Goal: Information Seeking & Learning: Understand process/instructions

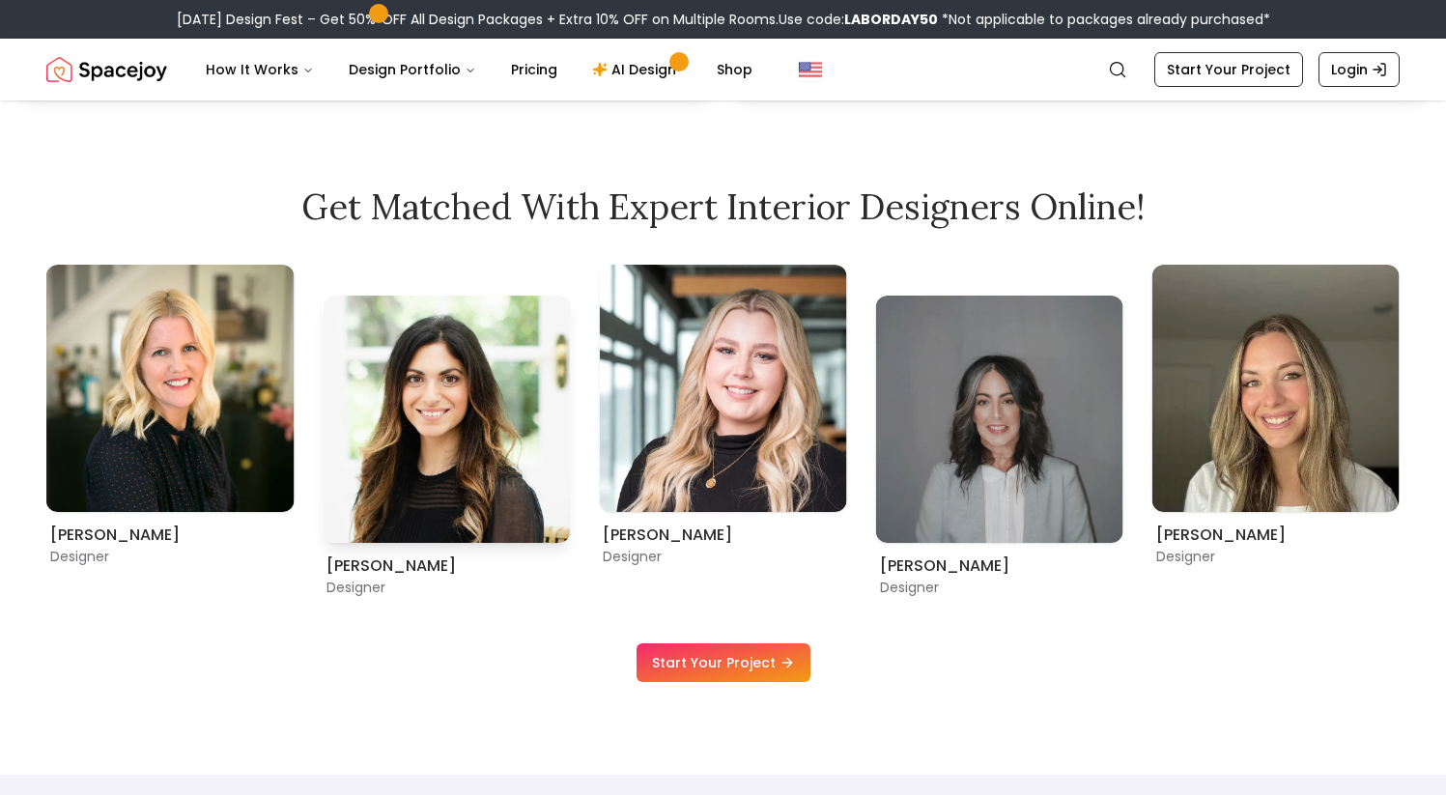
scroll to position [1100, 0]
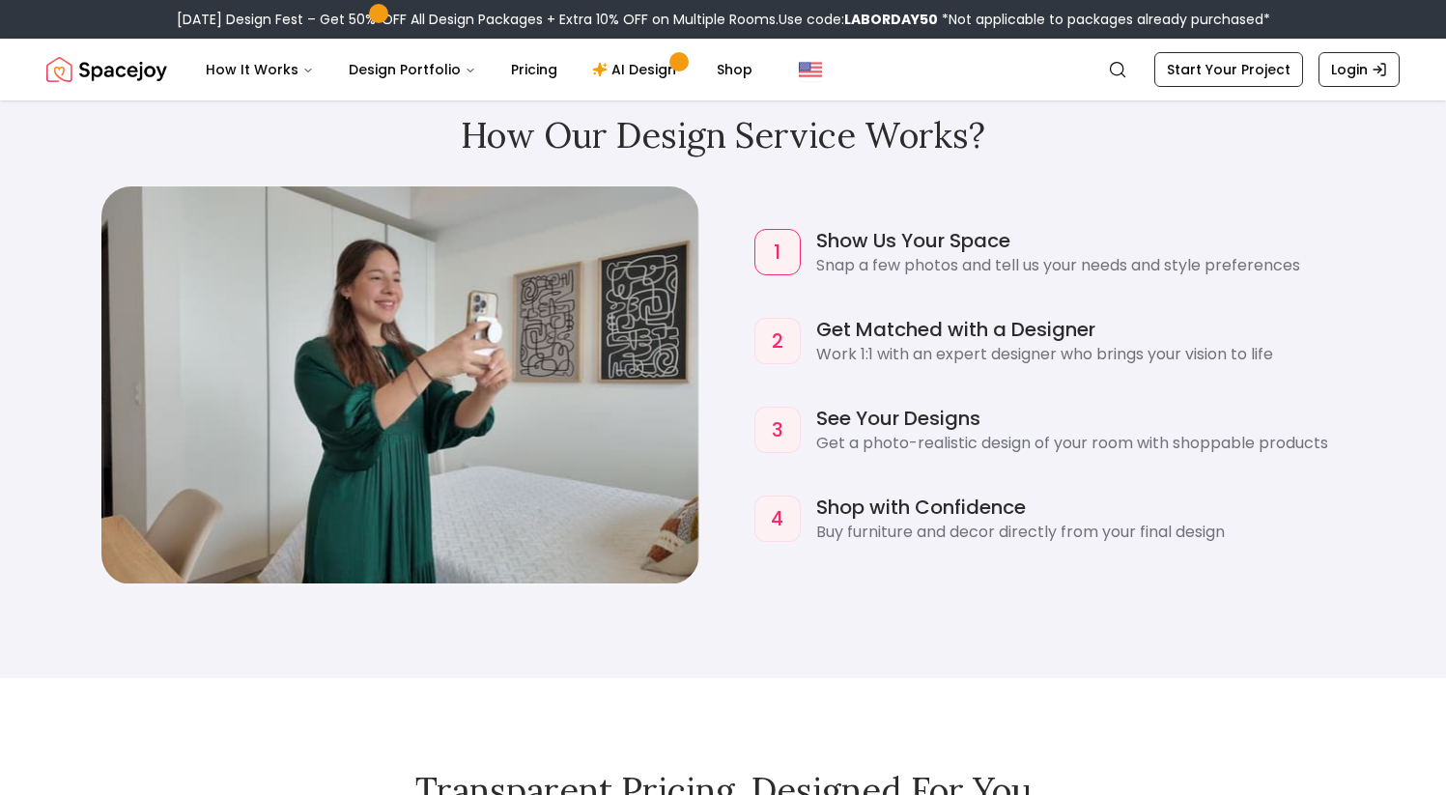
scroll to position [1778, 0]
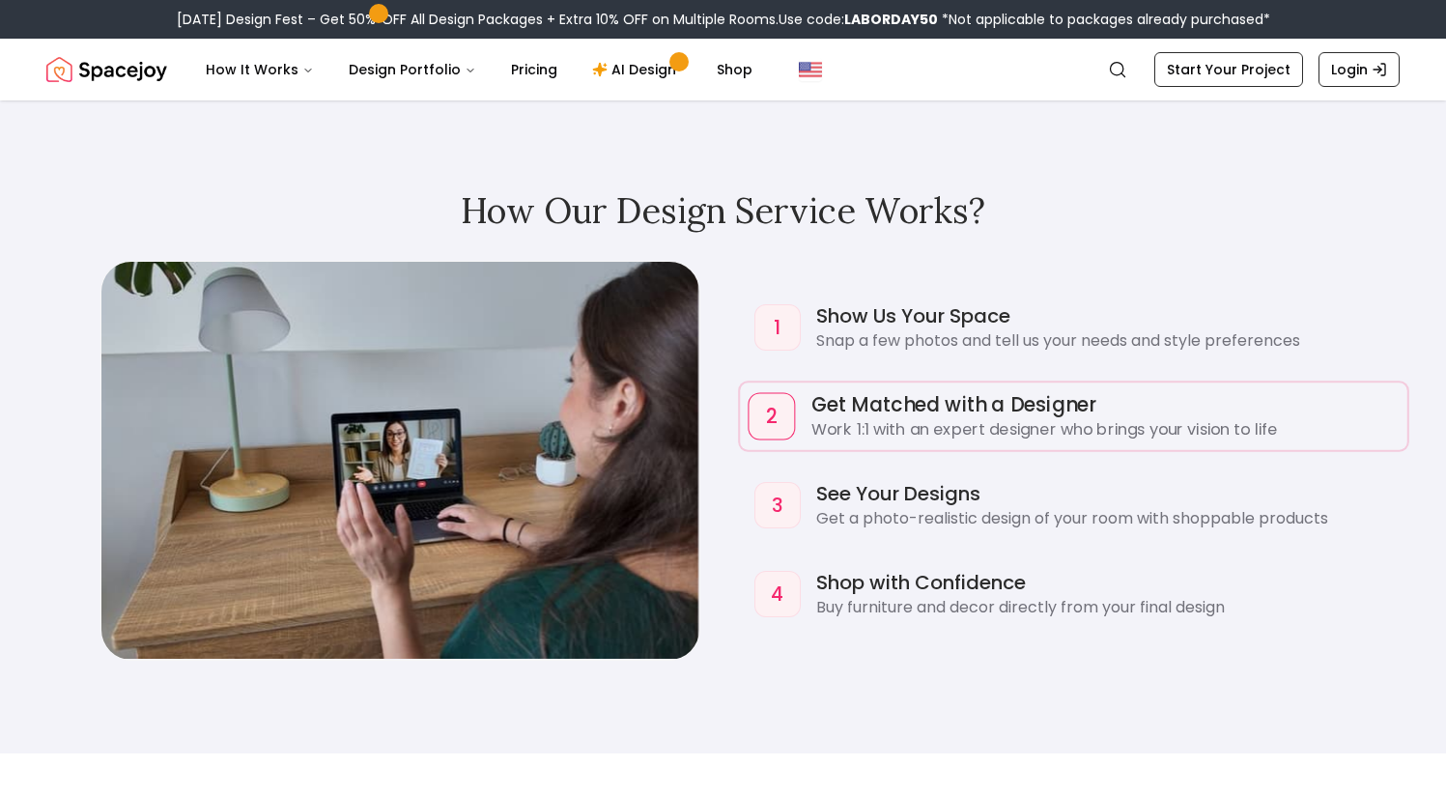
click at [898, 426] on p "Work 1:1 with an expert designer who brings your vision to life" at bounding box center [1103, 429] width 587 height 23
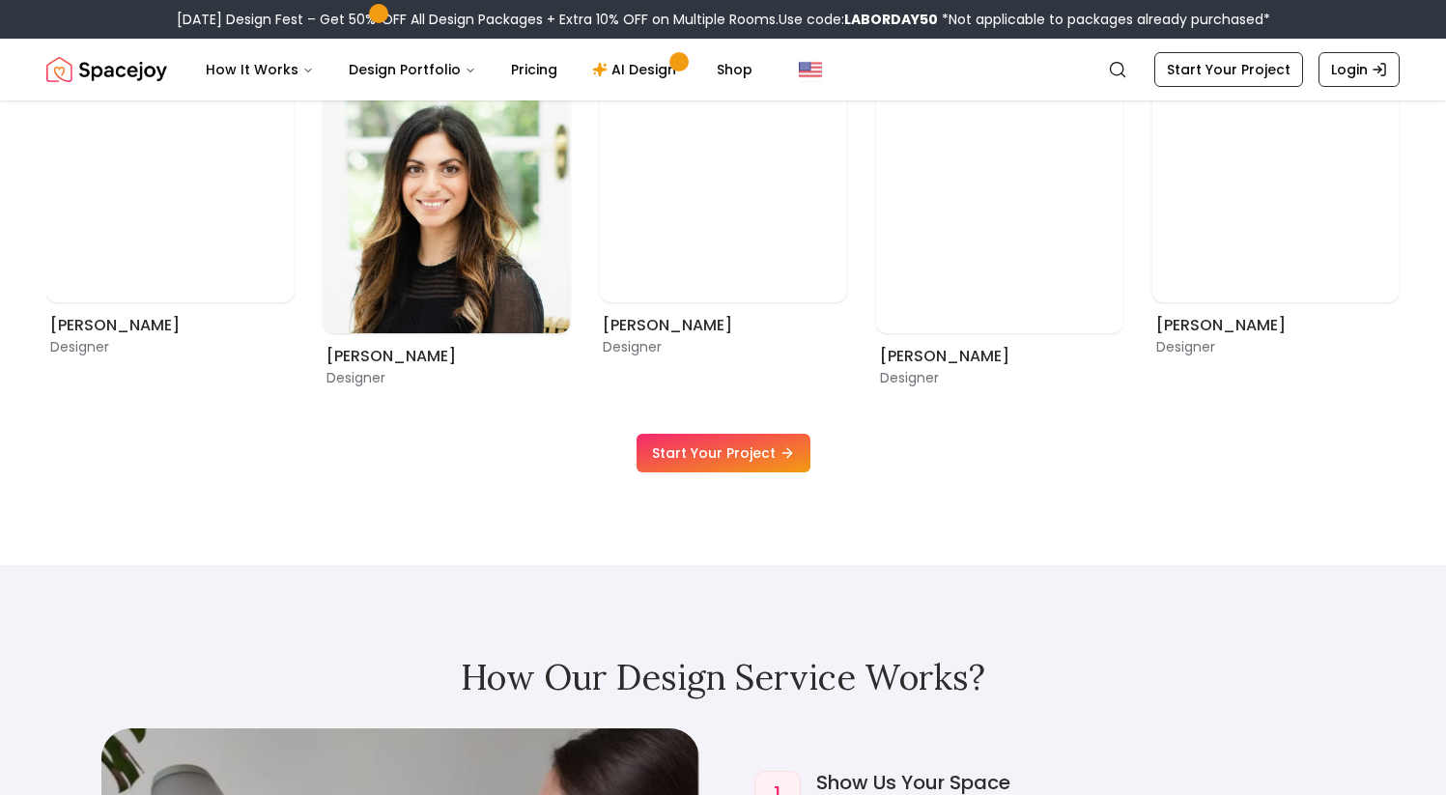
scroll to position [1042, 0]
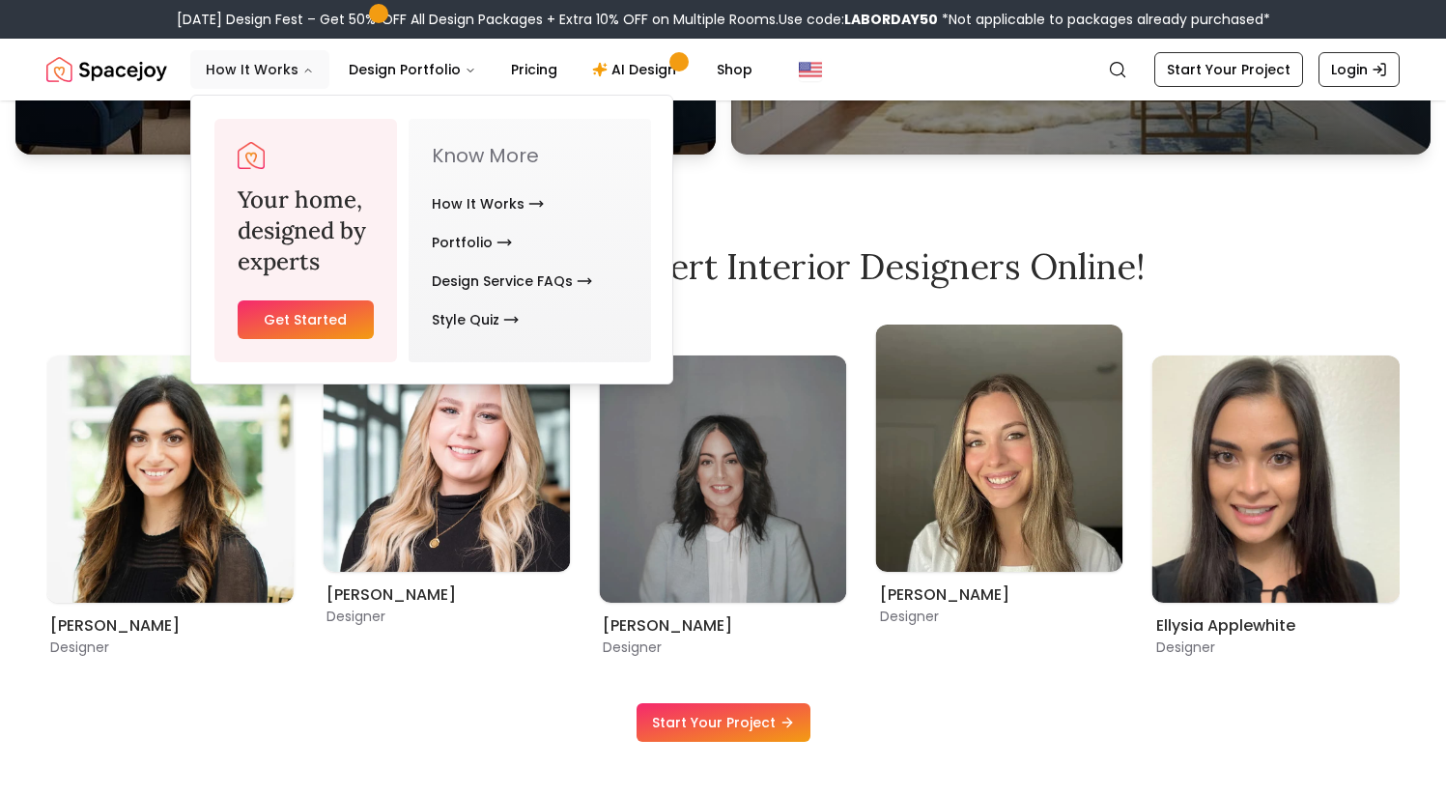
click at [245, 68] on button "How It Works" at bounding box center [259, 69] width 139 height 39
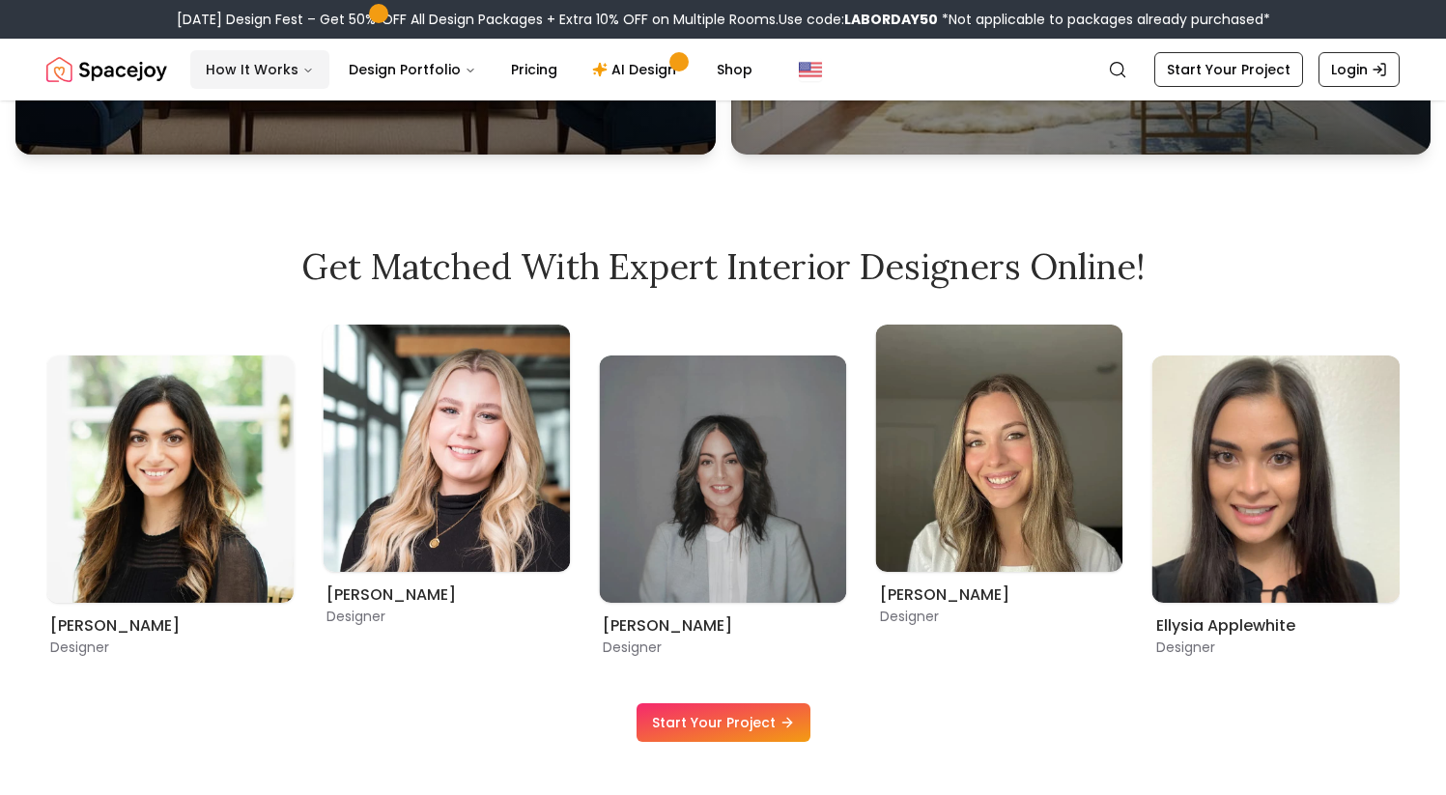
click at [215, 67] on button "How It Works" at bounding box center [259, 69] width 139 height 39
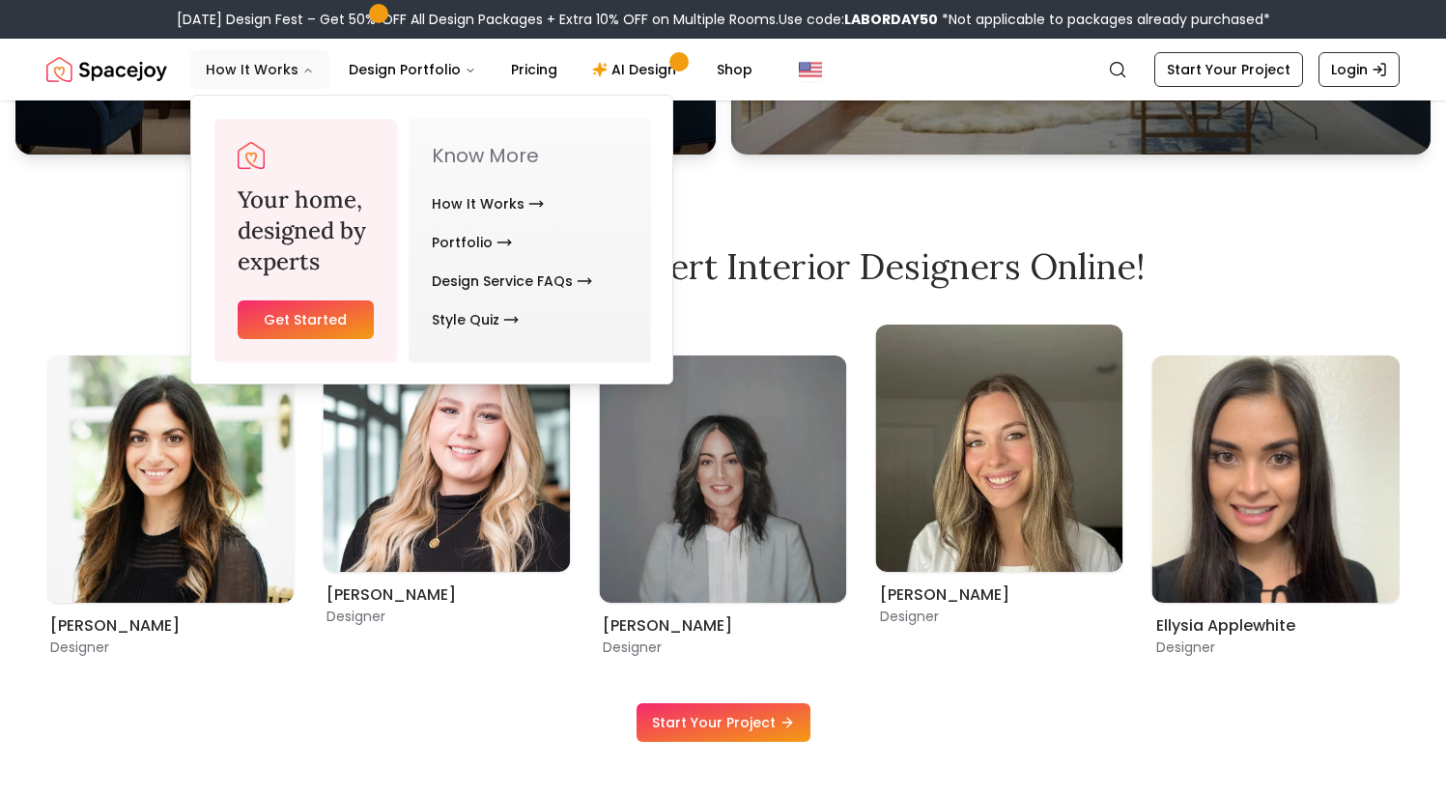
click at [215, 67] on button "How It Works" at bounding box center [259, 69] width 139 height 39
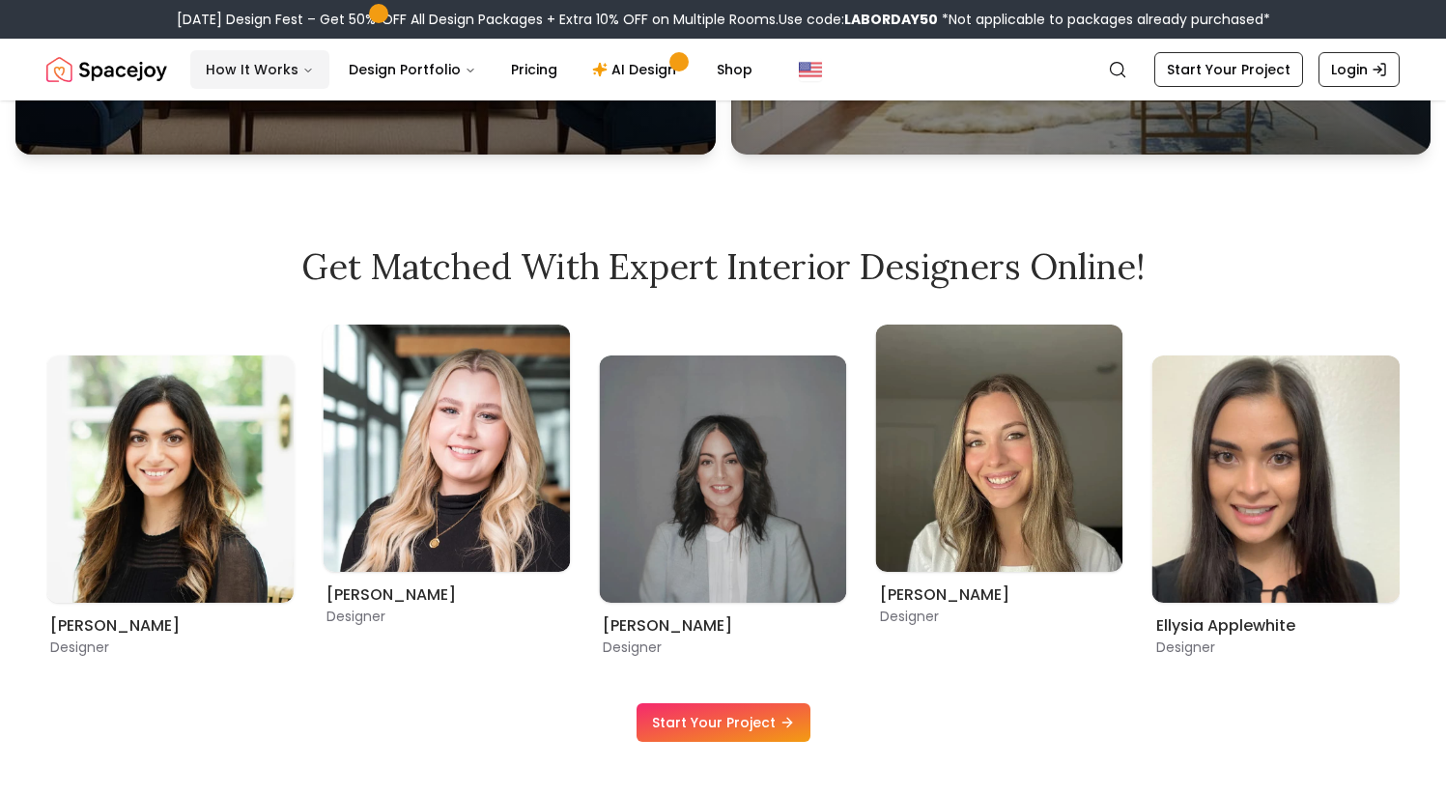
click at [213, 69] on button "How It Works" at bounding box center [259, 69] width 139 height 39
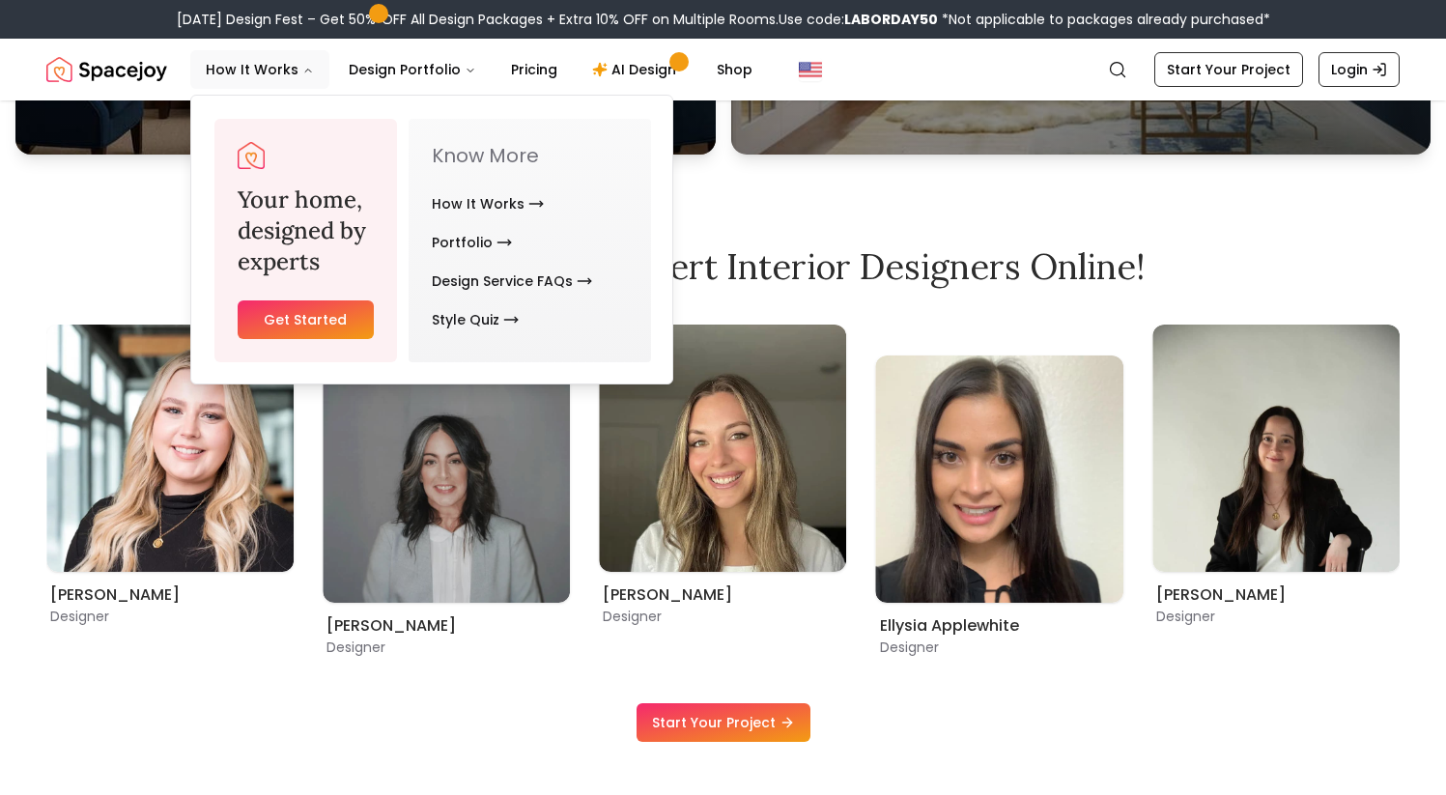
click at [254, 324] on link "Get Started" at bounding box center [306, 319] width 136 height 39
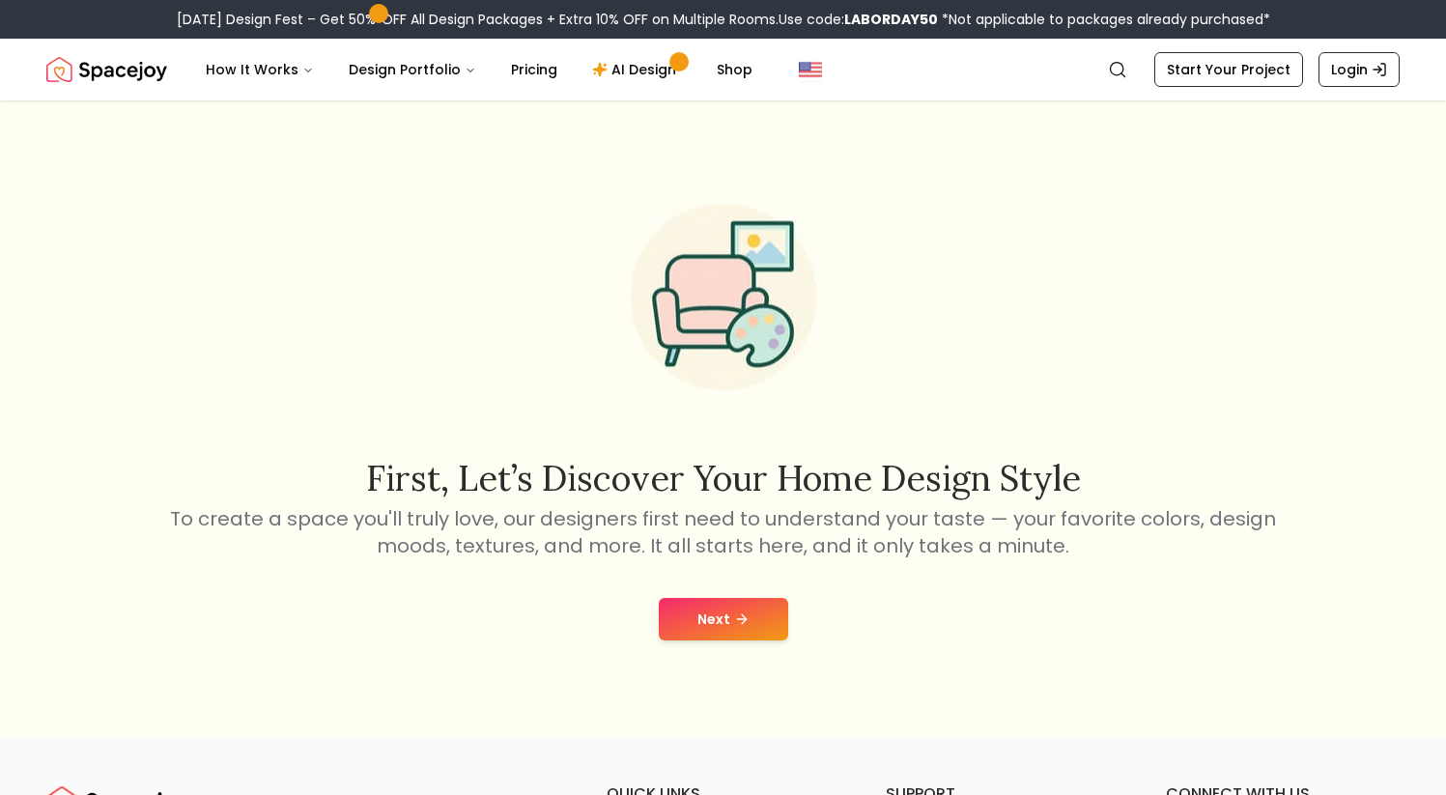
click at [673, 623] on button "Next" at bounding box center [723, 619] width 129 height 42
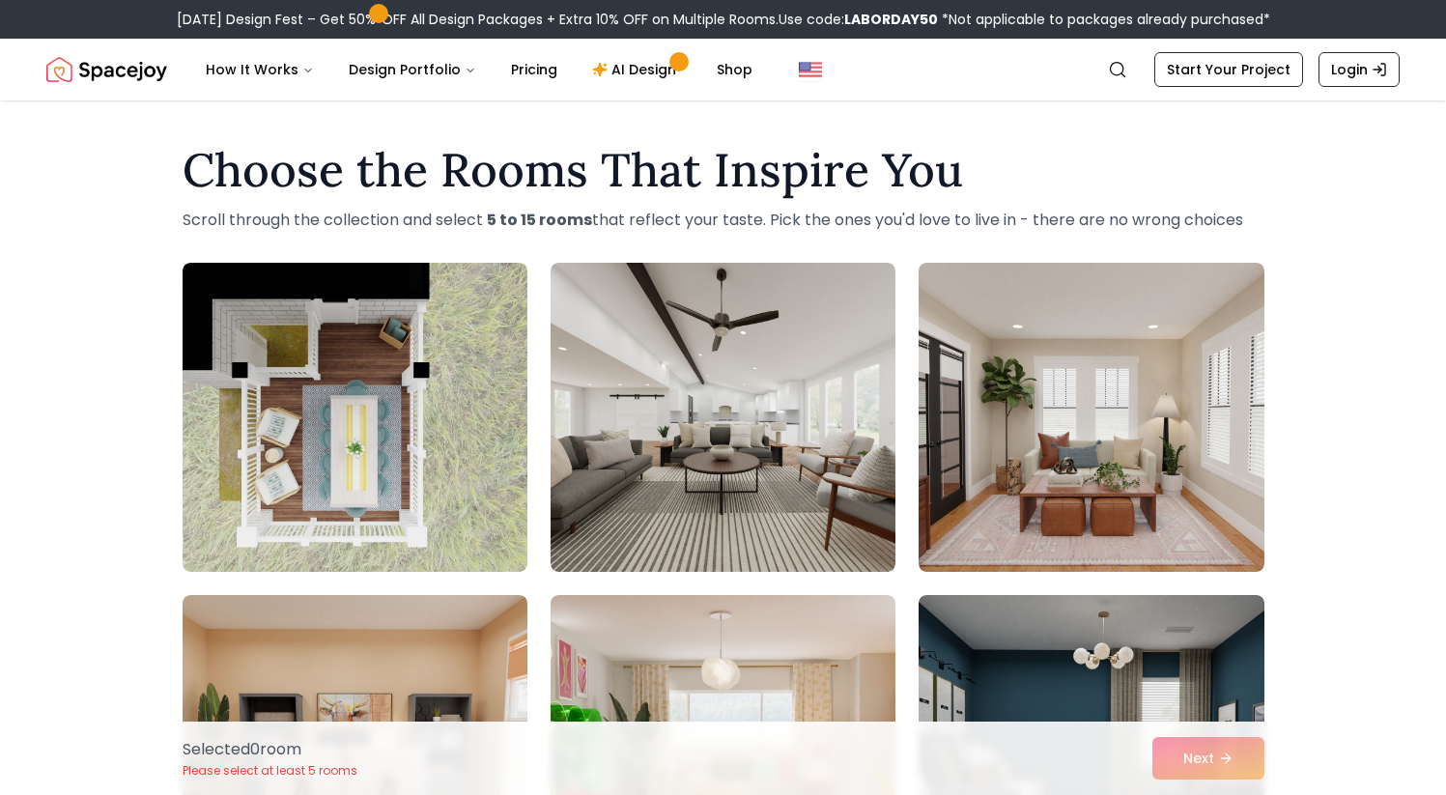
click at [105, 71] on img "Spacejoy" at bounding box center [106, 69] width 121 height 39
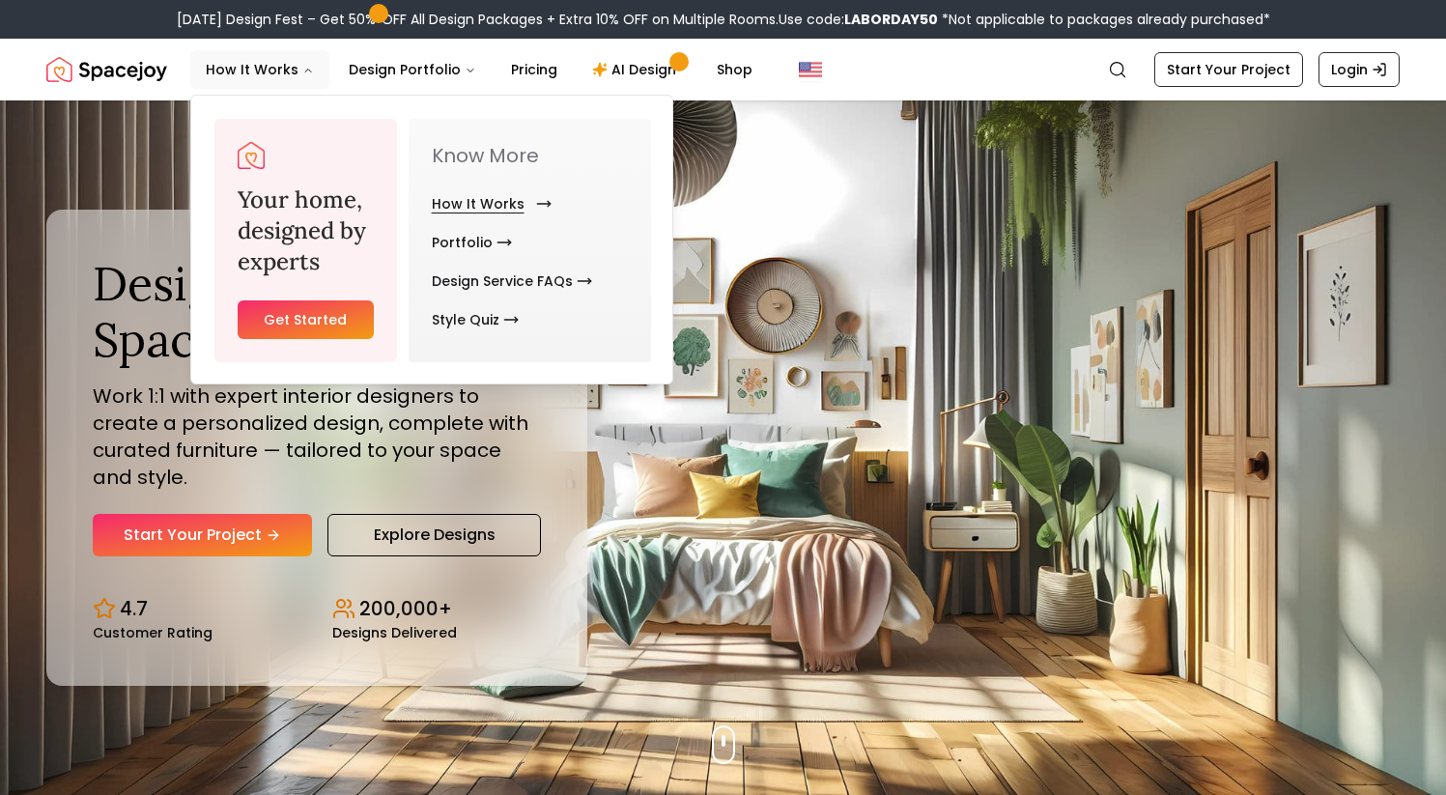
click at [437, 210] on link "How It Works" at bounding box center [488, 203] width 112 height 39
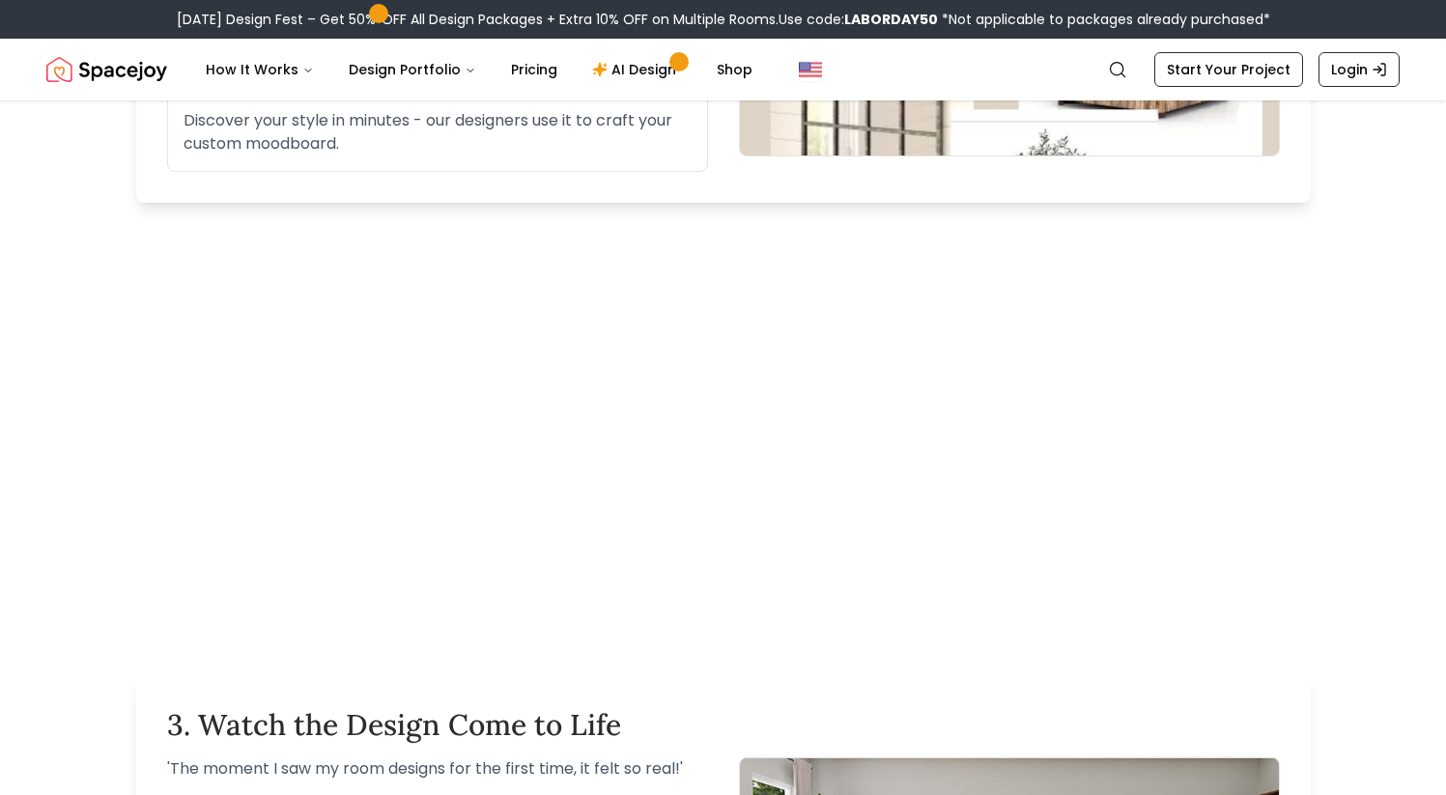
scroll to position [1025, 0]
